Goal: Task Accomplishment & Management: Complete application form

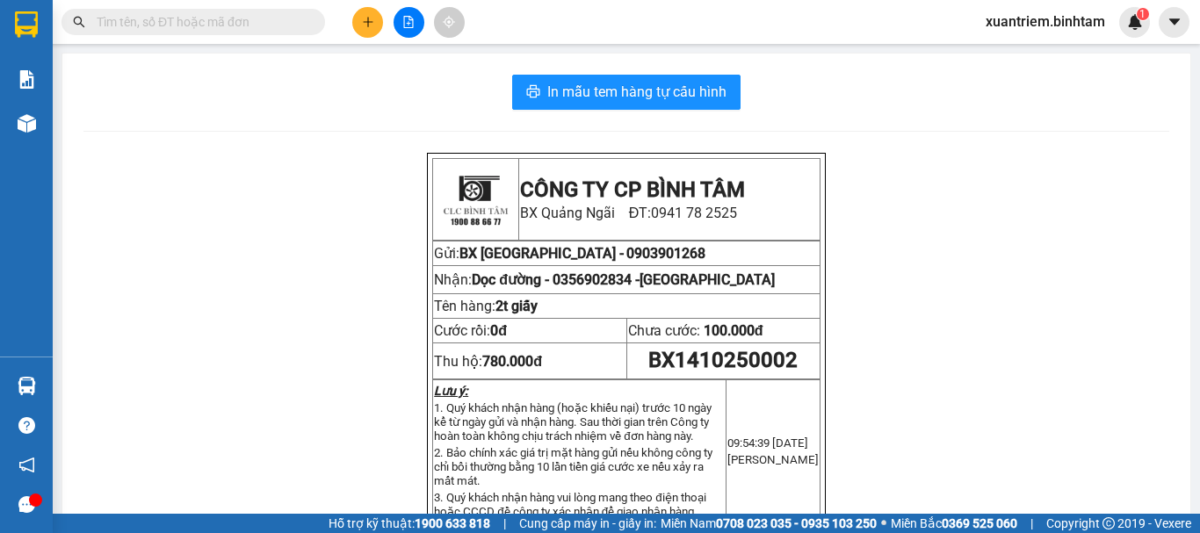
click at [354, 25] on button at bounding box center [367, 22] width 31 height 31
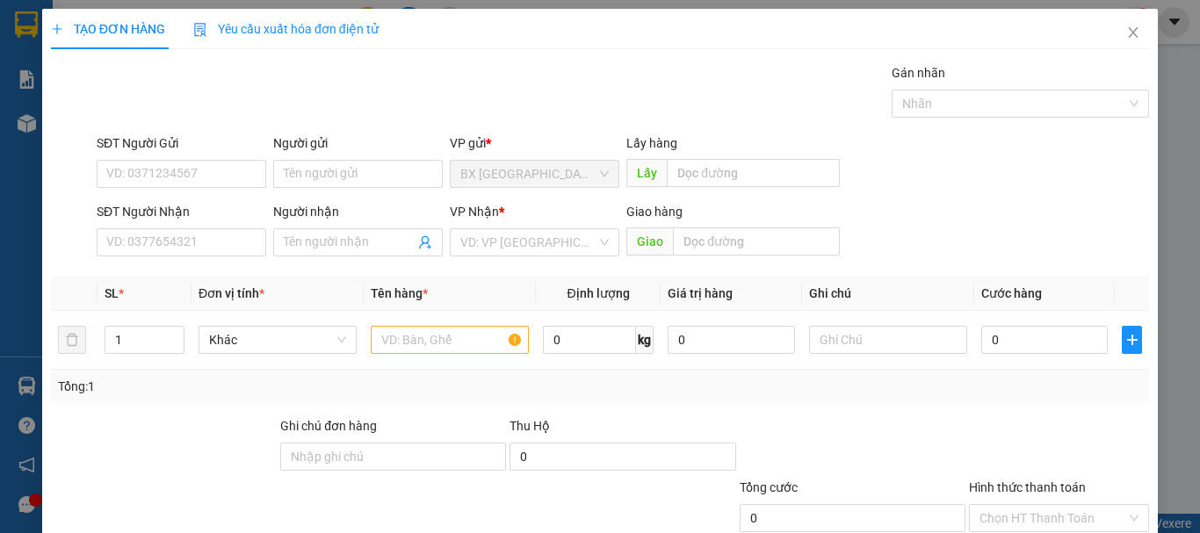
click at [234, 257] on div "SĐT Người Nhận VD: 0377654321" at bounding box center [182, 233] width 170 height 62
click at [228, 250] on input "SĐT Người Nhận" at bounding box center [182, 242] width 170 height 28
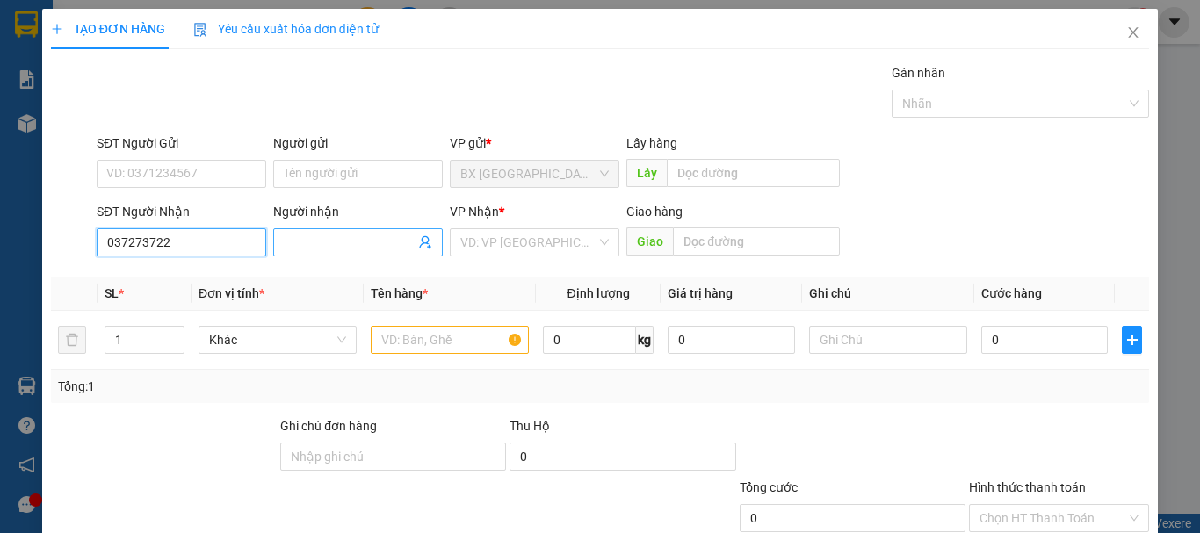
type input "0372737223"
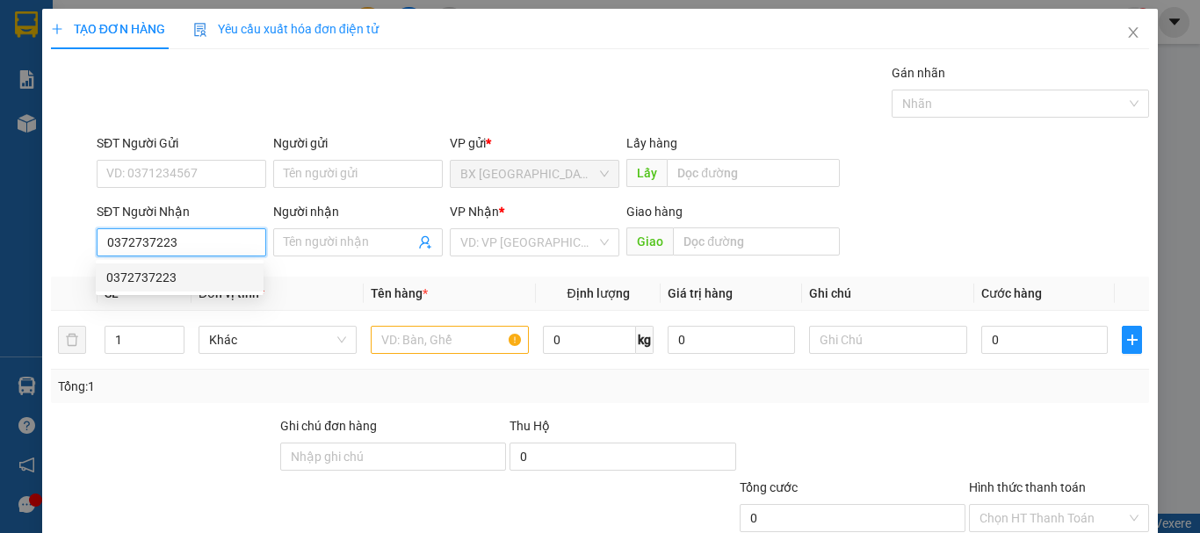
click at [227, 284] on div "0372737223" at bounding box center [179, 277] width 147 height 19
type input "thanh hoá"
type input "1.500.000"
type input "100.000"
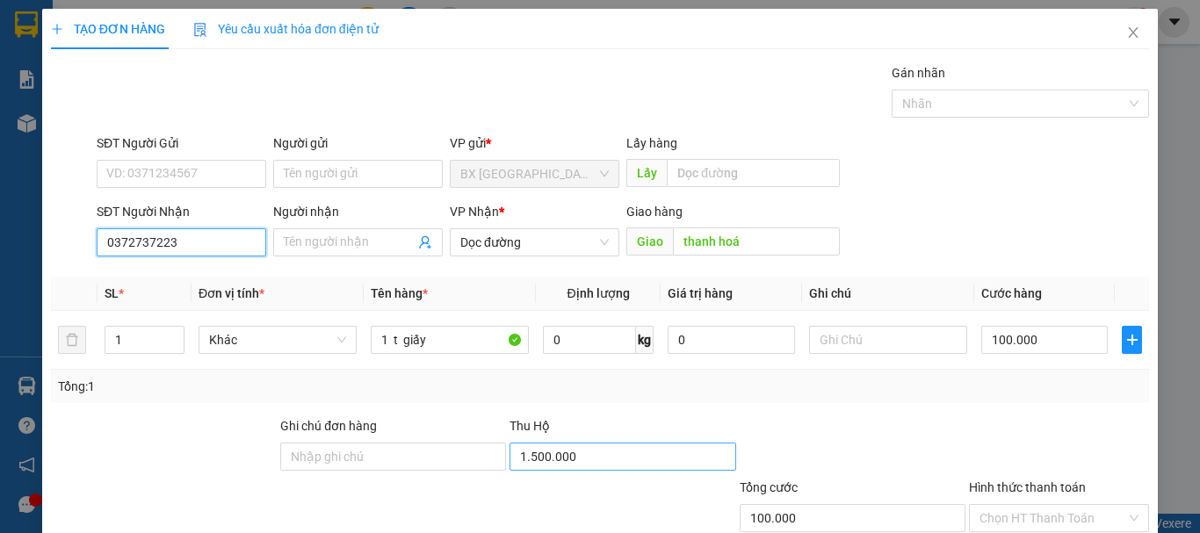
type input "0372737223"
type input "300.000"
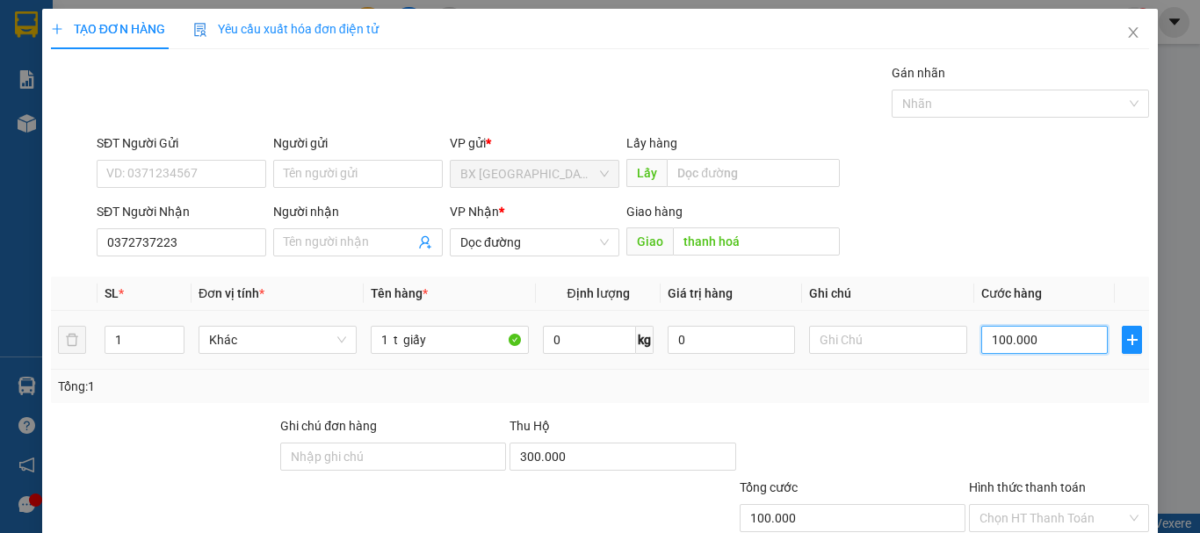
click at [1061, 344] on input "100.000" at bounding box center [1044, 340] width 127 height 28
type input "5"
type input "50"
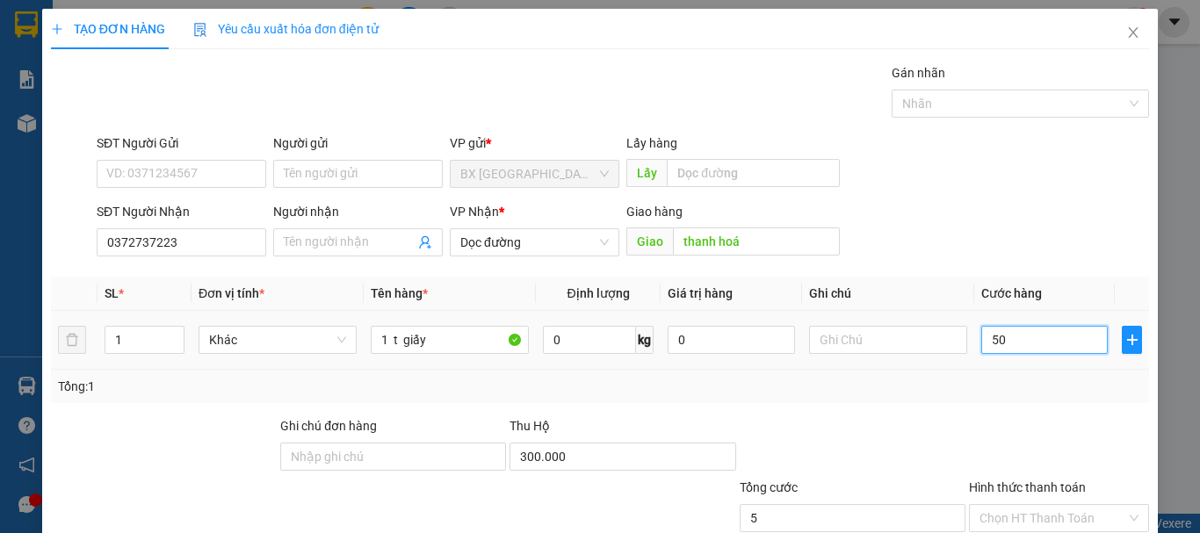
type input "50"
type input "500"
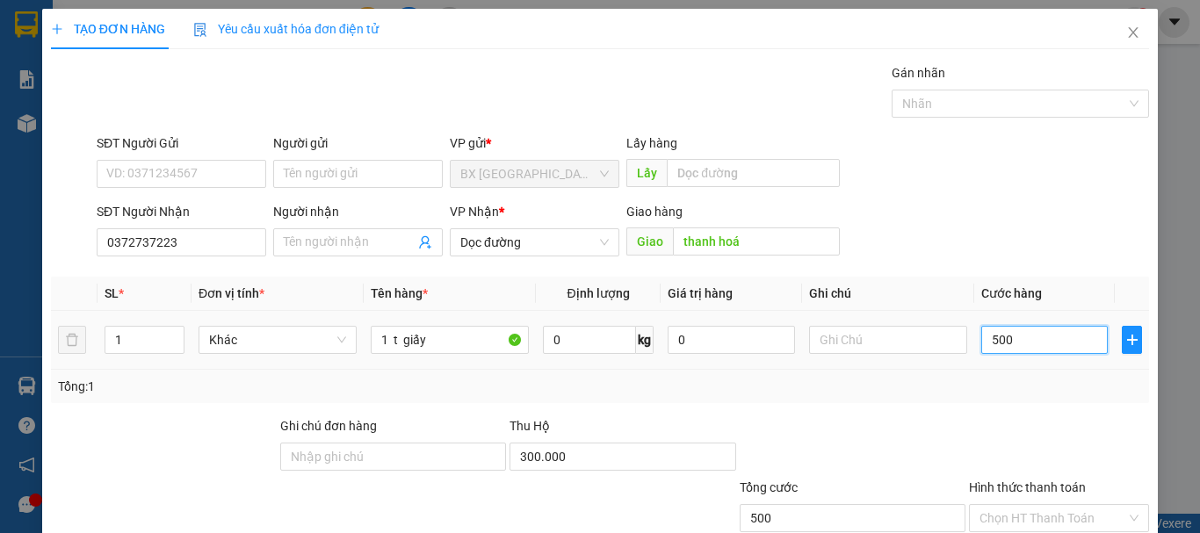
type input "5.000"
type input "50.000"
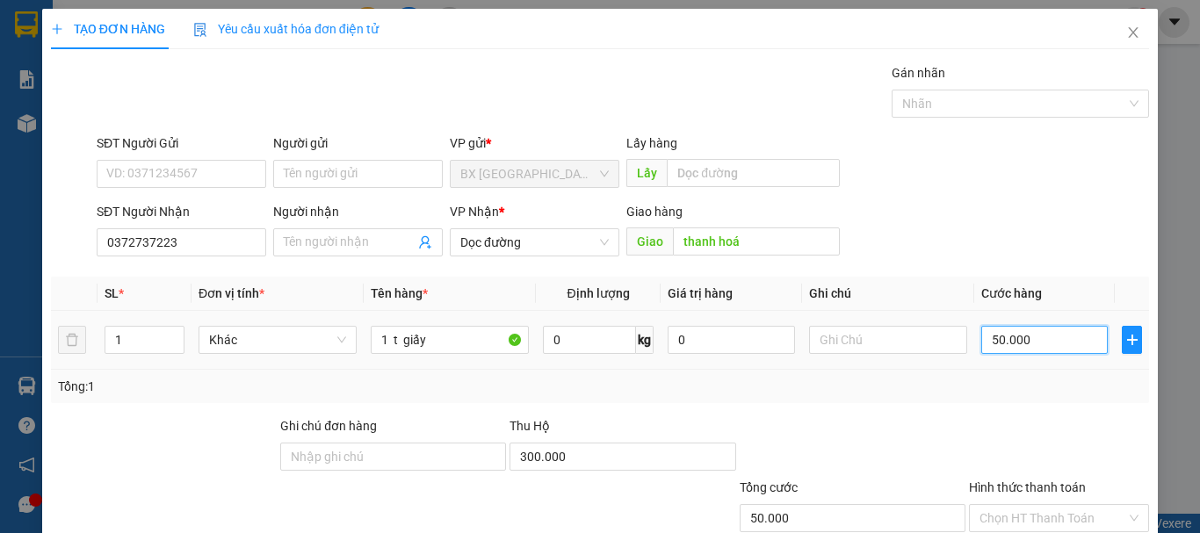
scroll to position [117, 0]
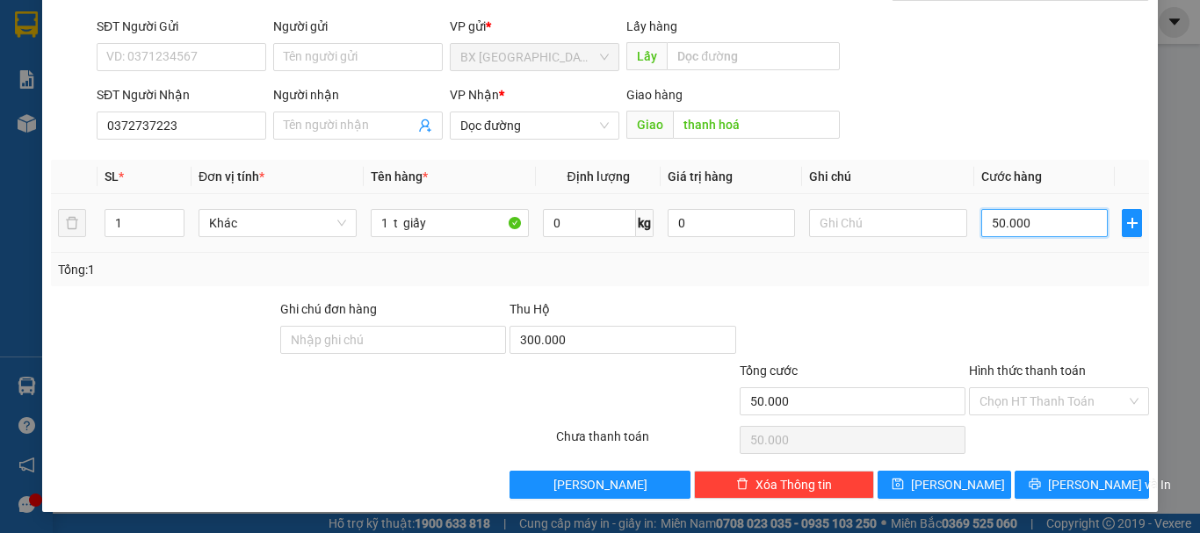
type input "5.000"
type input "0"
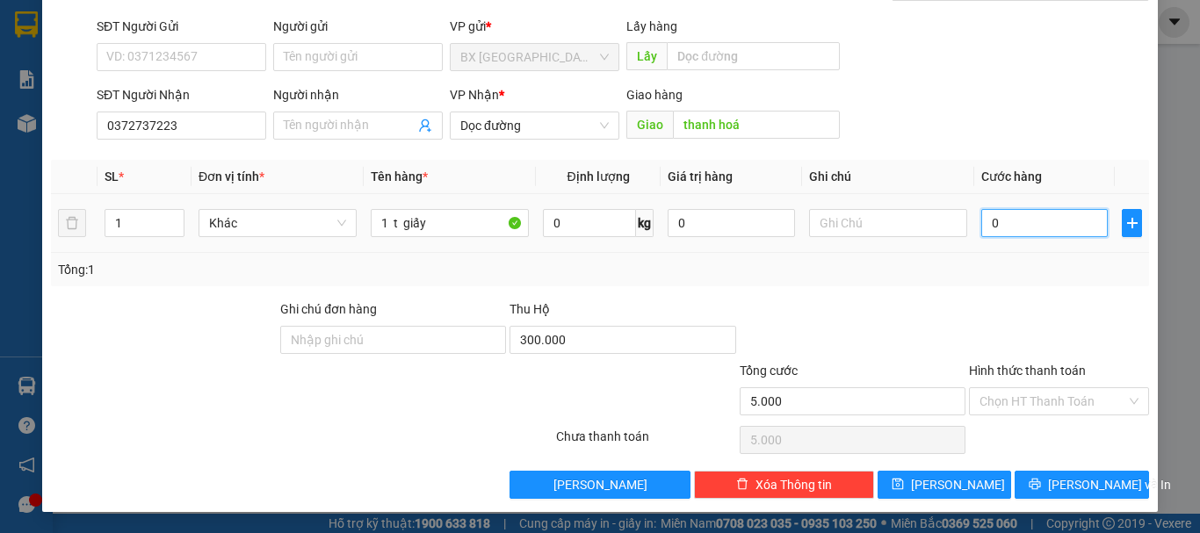
type input "0"
type input "06"
type input "6"
type input "060"
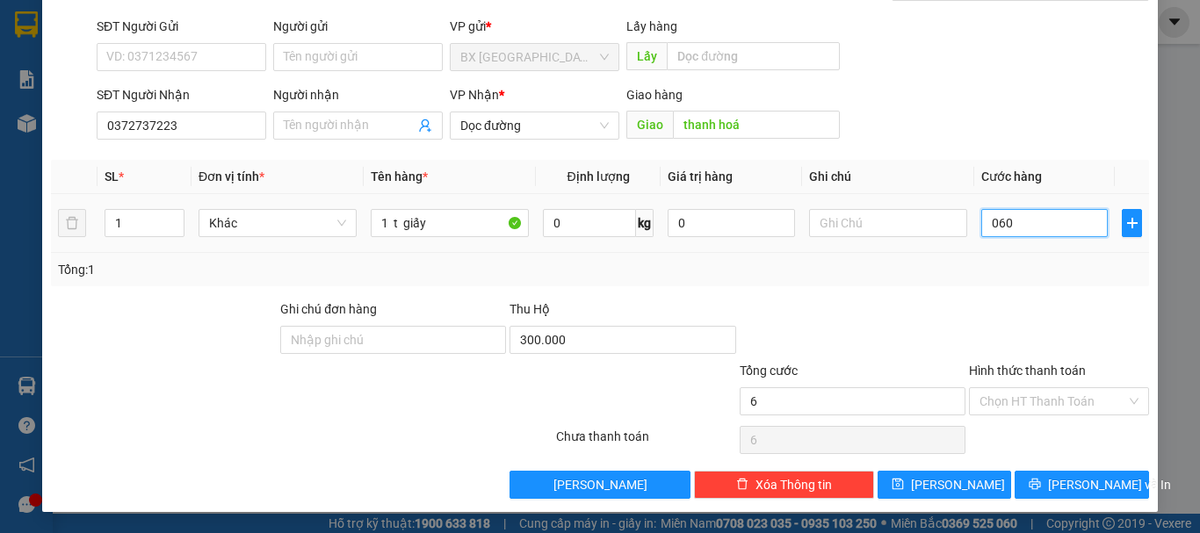
type input "60"
type input "600"
type input "06.000"
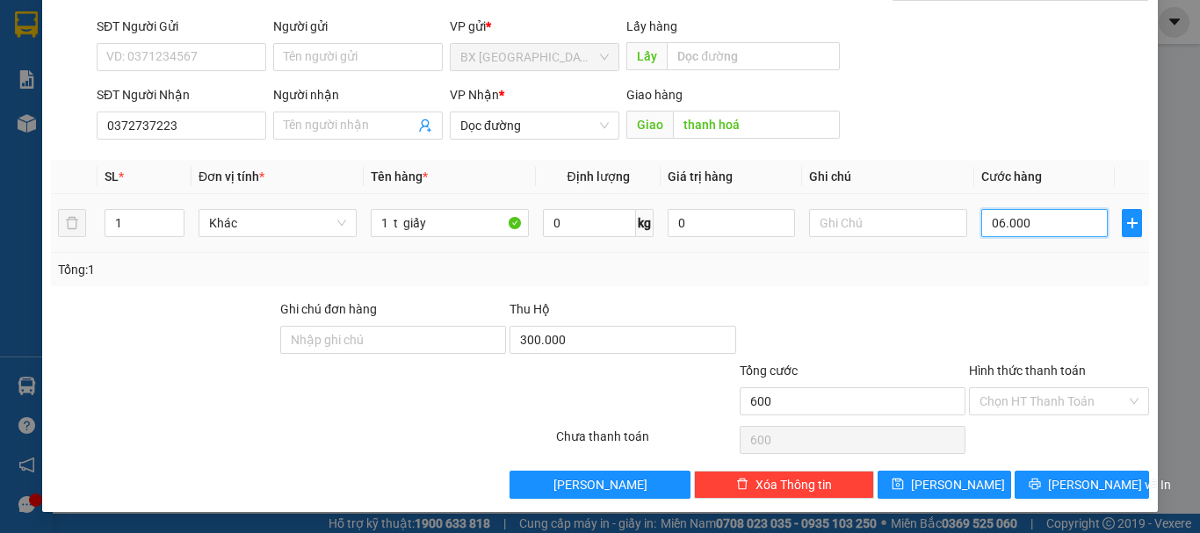
type input "6.000"
type input "60.000"
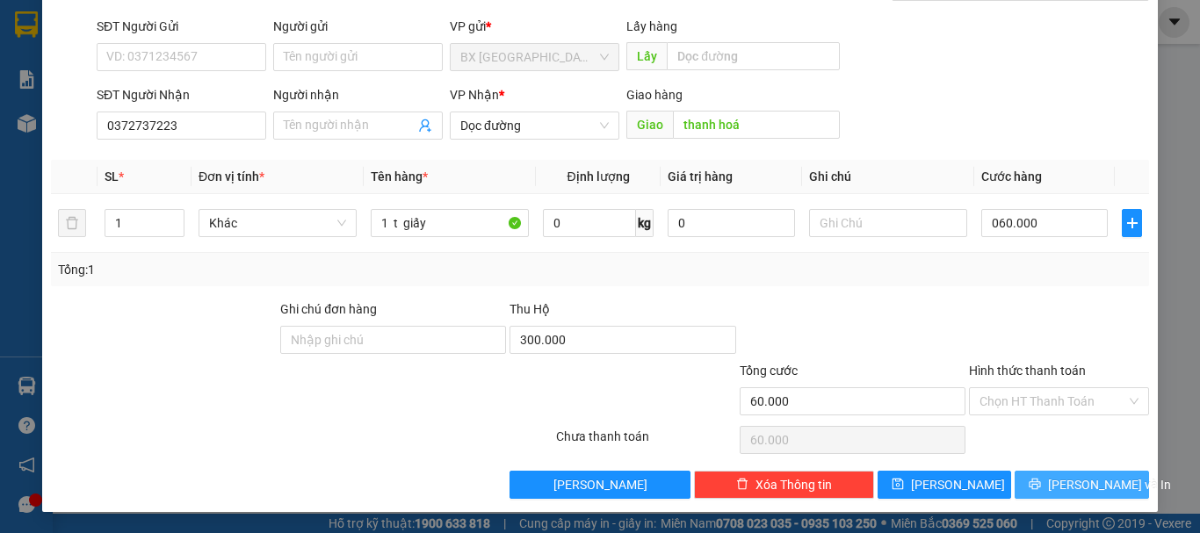
type input "60.000"
click at [1079, 481] on span "[PERSON_NAME] và In" at bounding box center [1109, 484] width 123 height 19
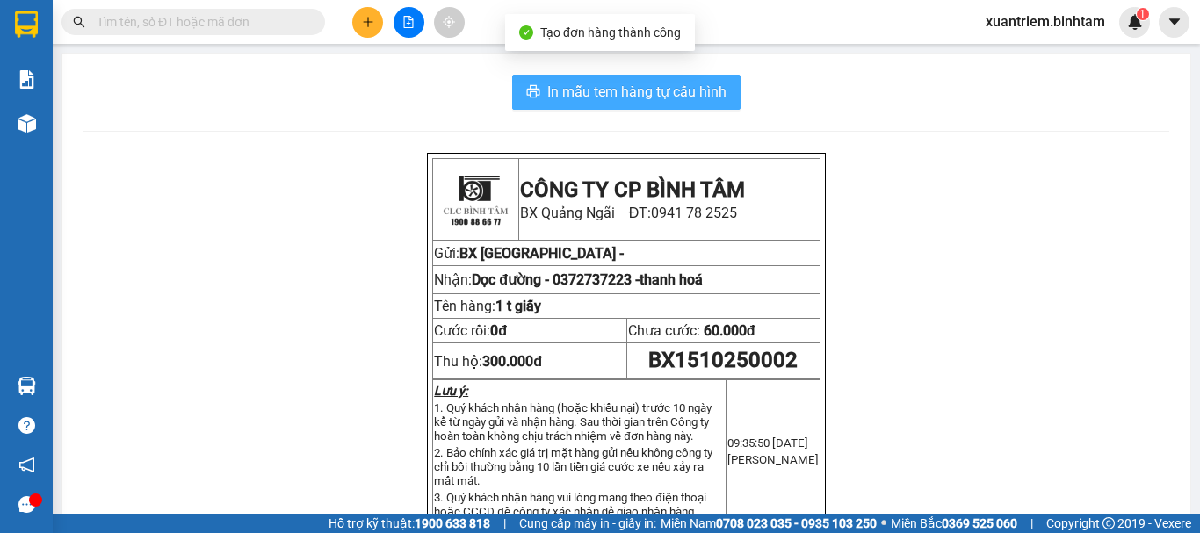
click at [646, 99] on span "In mẫu tem hàng tự cấu hình" at bounding box center [636, 92] width 179 height 22
